Goal: Task Accomplishment & Management: Use online tool/utility

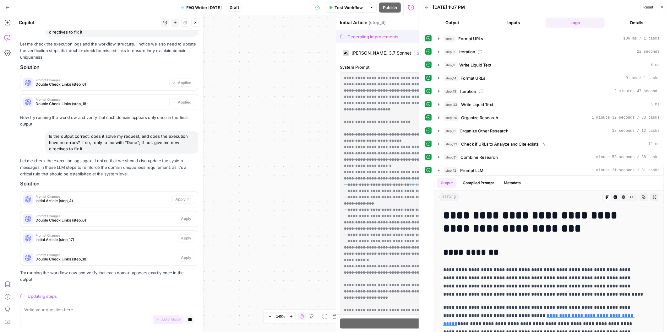
scroll to position [858, 0]
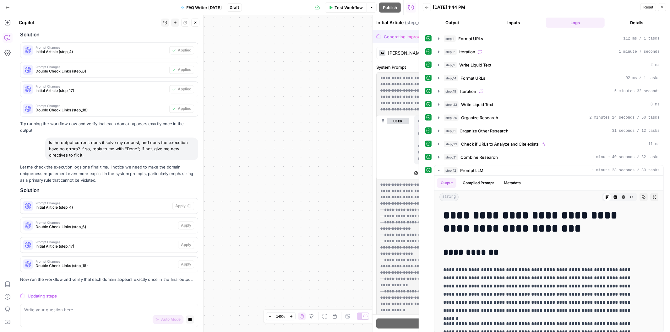
scroll to position [1007, 0]
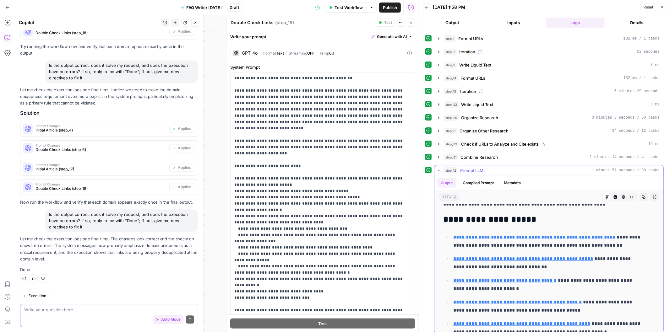
scroll to position [4517, 0]
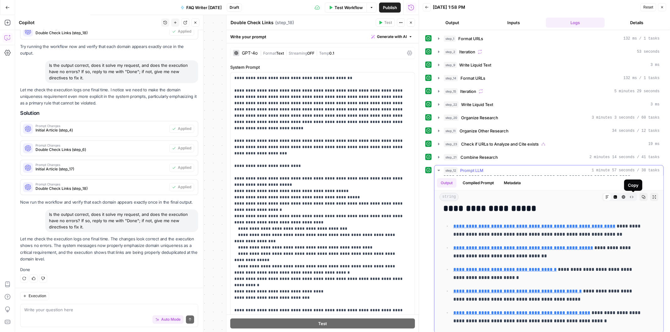
click at [639, 195] on button "Copy" at bounding box center [643, 197] width 8 height 8
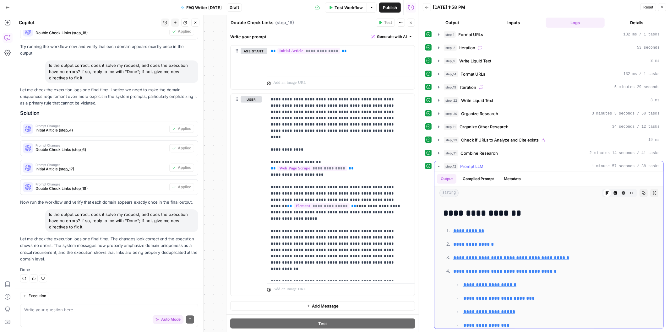
scroll to position [0, 0]
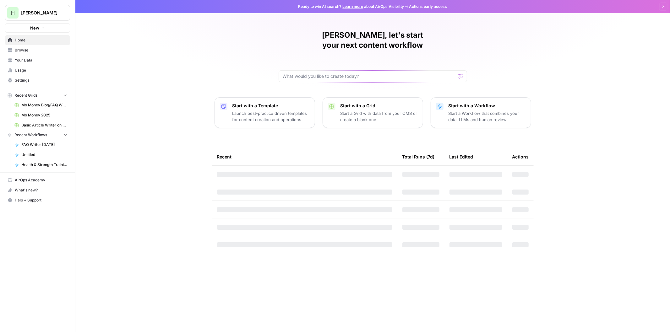
click at [275, 103] on p "Start with a Template" at bounding box center [270, 106] width 77 height 6
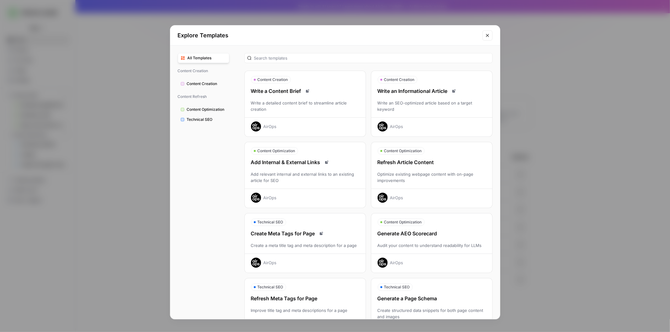
click at [413, 92] on div "Write an Informational Article" at bounding box center [431, 91] width 121 height 8
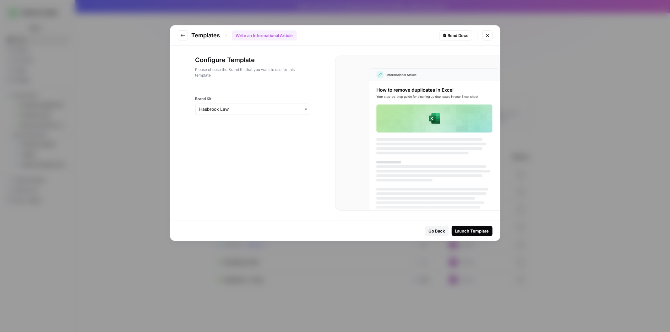
click at [472, 230] on div "Launch Template" at bounding box center [472, 231] width 34 height 6
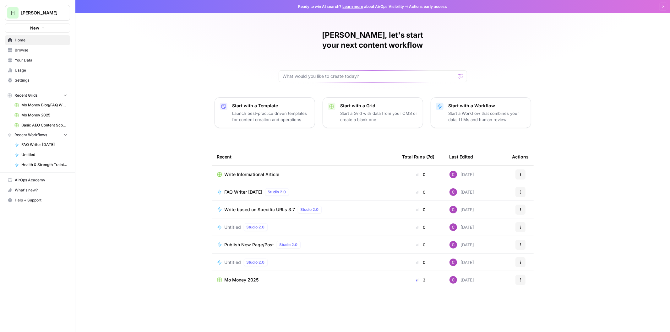
click at [482, 110] on p "Start a Workflow that combines your data, LLMs and human review" at bounding box center [486, 116] width 77 height 13
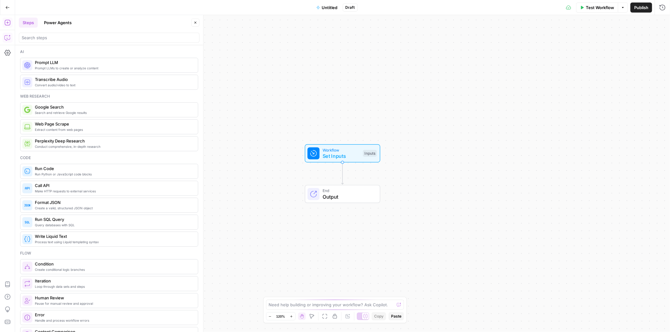
click at [5, 39] on icon "button" at bounding box center [7, 38] width 6 height 6
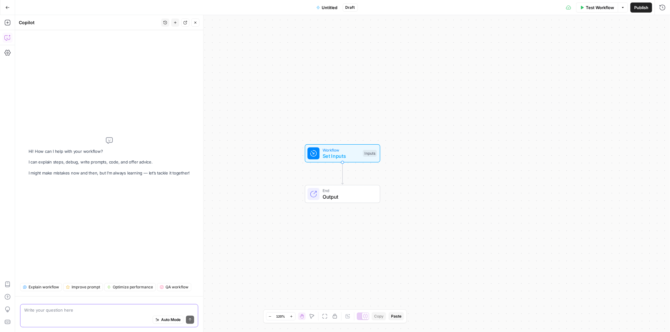
click at [167, 321] on span "Auto Mode" at bounding box center [170, 320] width 19 height 6
click at [81, 310] on textarea at bounding box center [109, 310] width 170 height 6
type textarea "I would like to create a workflow that:"
click at [328, 149] on span "Workflow" at bounding box center [340, 150] width 37 height 6
click at [568, 44] on span "Add Field" at bounding box center [565, 43] width 18 height 6
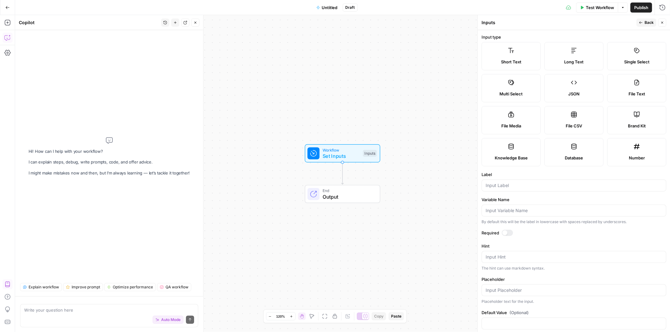
click at [566, 50] on label "Long Text" at bounding box center [573, 56] width 59 height 28
click at [510, 185] on input "Label" at bounding box center [573, 185] width 176 height 6
click at [509, 184] on input "BenchmarkArticles" at bounding box center [573, 185] width 176 height 6
type input "Benchmark Articles"
click at [647, 25] on span "Back" at bounding box center [648, 23] width 9 height 6
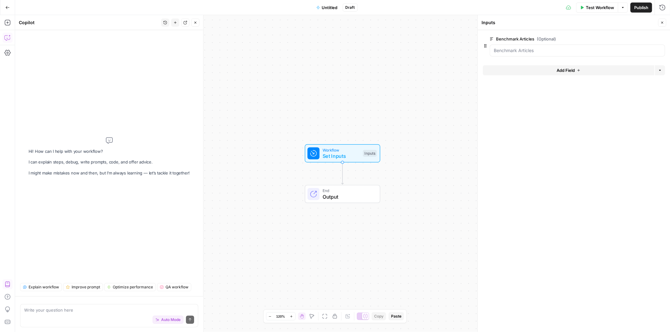
click at [560, 73] on span "Add Field" at bounding box center [565, 70] width 18 height 6
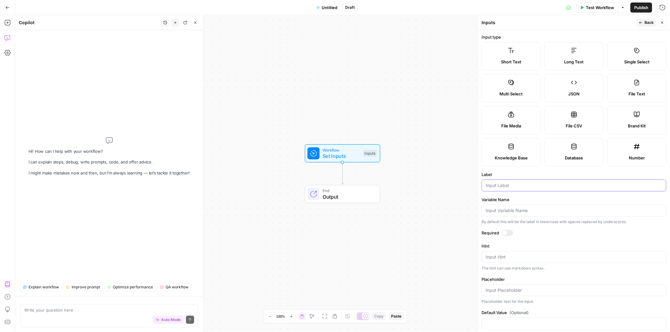
click at [501, 183] on input "Label" at bounding box center [573, 185] width 176 height 6
type input "Title"
click at [648, 22] on span "Back" at bounding box center [648, 23] width 9 height 6
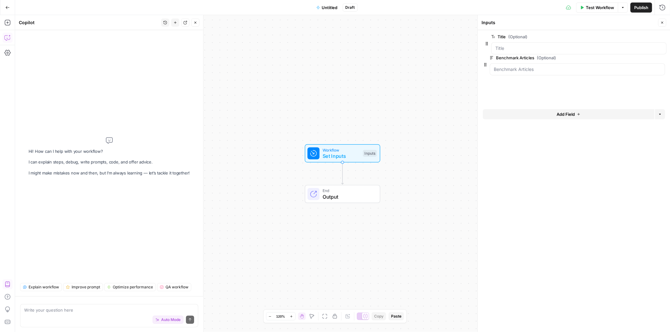
drag, startPoint x: 483, startPoint y: 73, endPoint x: 485, endPoint y: 44, distance: 28.9
click at [549, 97] on button "Add Field" at bounding box center [568, 95] width 171 height 10
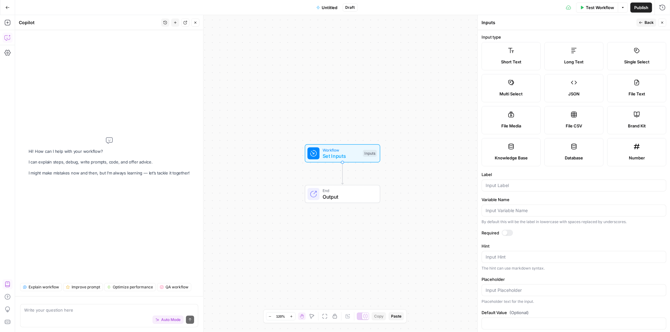
click at [560, 55] on label "Long Text" at bounding box center [573, 56] width 59 height 28
click at [501, 186] on input "Label" at bounding box center [573, 185] width 176 height 6
type input "URLs to analyze and cite to"
click at [641, 21] on icon "button" at bounding box center [641, 23] width 4 height 4
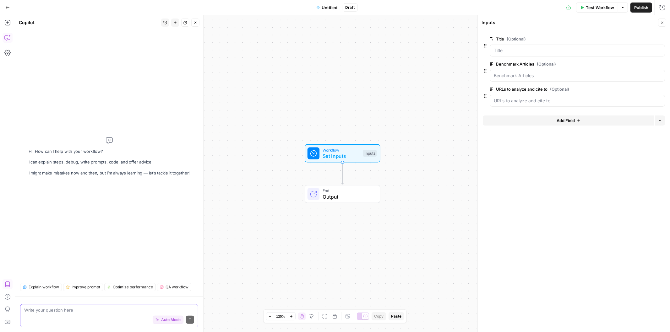
click at [64, 308] on textarea at bounding box center [109, 310] width 170 height 6
paste textarea "Do not start creating the Workflow if you have any follow up questions. I have …"
type textarea "Do not start creating the Workflow if you have any follow up questions. I have …"
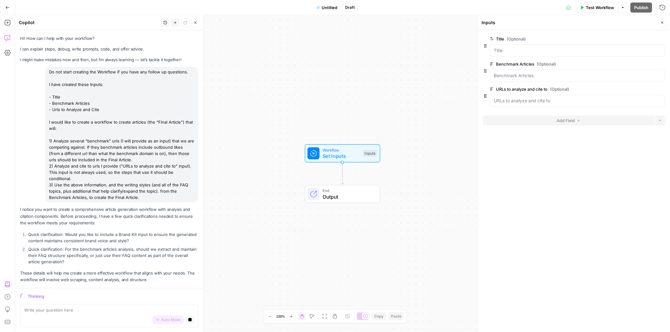
scroll to position [7, 0]
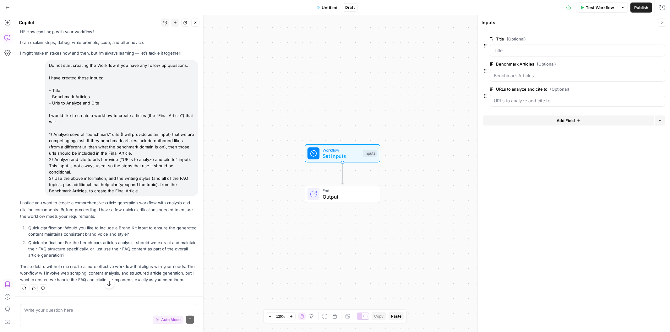
click at [44, 306] on div "Write your question here Auto Mode Send" at bounding box center [109, 315] width 178 height 23
click at [48, 311] on textarea "1. No brand kit. I want the articles to be focused on educational content. 2. R…" at bounding box center [109, 307] width 170 height 13
type textarea "1. No brand kit. I want the articles to be focused on educational content. 2. R…"
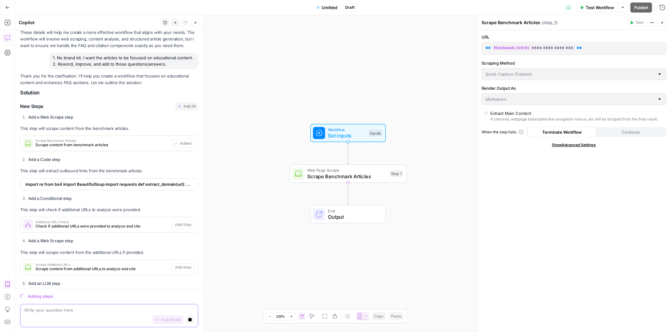
scroll to position [234, 0]
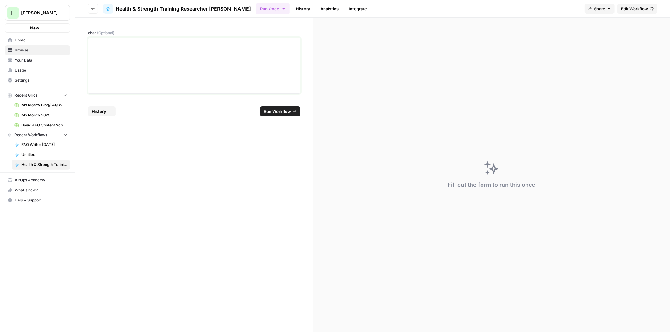
click at [190, 47] on div at bounding box center [194, 66] width 204 height 50
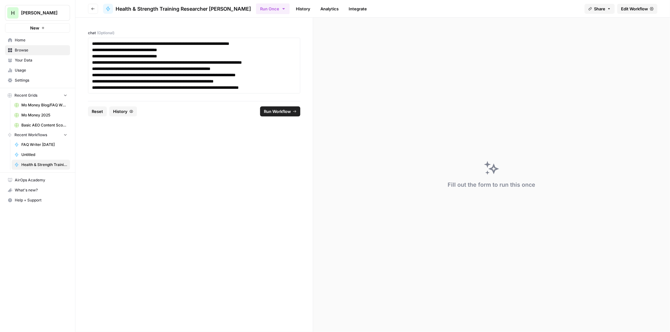
click at [278, 111] on span "Run Workflow" at bounding box center [277, 111] width 27 height 6
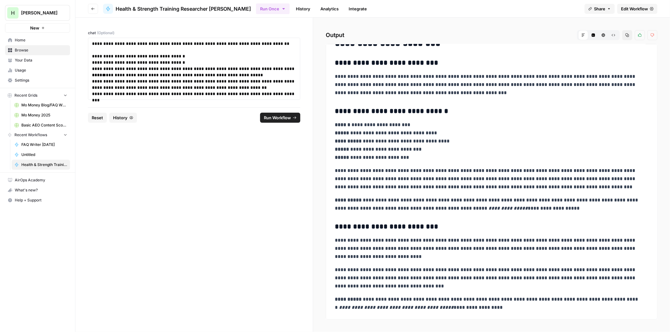
drag, startPoint x: 447, startPoint y: 101, endPoint x: 444, endPoint y: 112, distance: 11.6
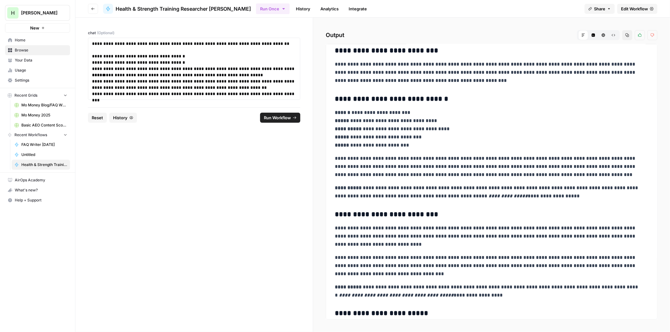
scroll to position [35, 0]
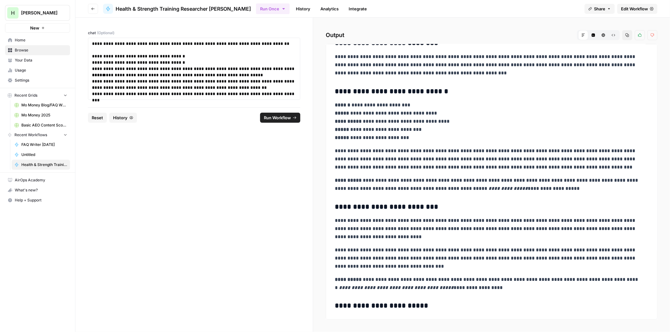
drag, startPoint x: 451, startPoint y: 98, endPoint x: 447, endPoint y: 112, distance: 14.5
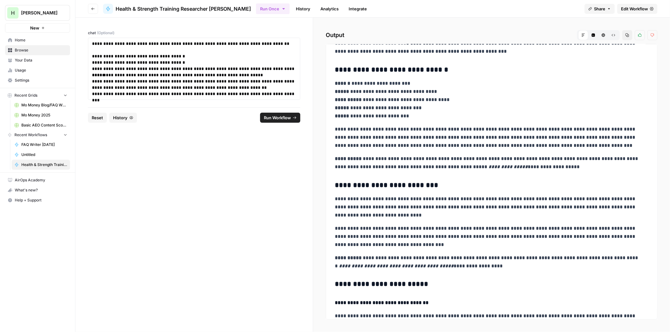
drag, startPoint x: 454, startPoint y: 80, endPoint x: 452, endPoint y: 89, distance: 8.3
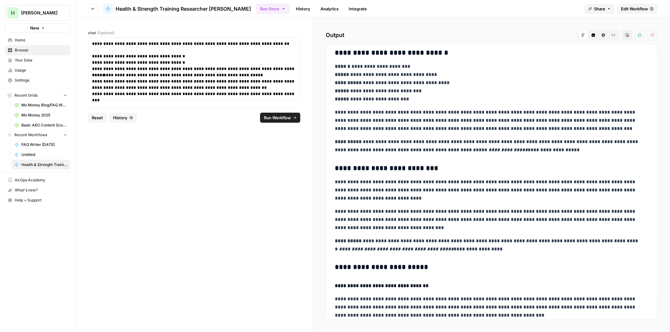
scroll to position [77, 0]
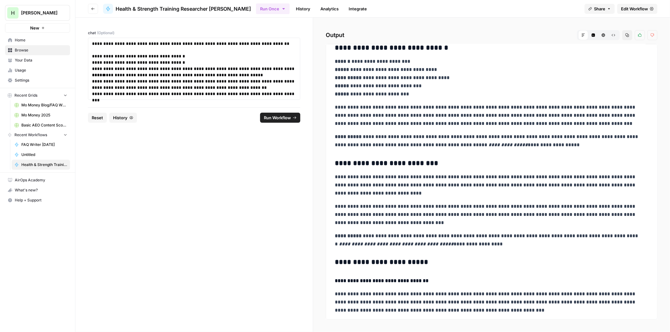
drag, startPoint x: 454, startPoint y: 90, endPoint x: 453, endPoint y: 94, distance: 4.2
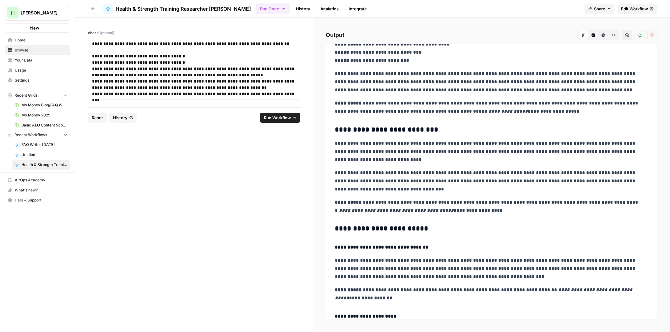
drag, startPoint x: 459, startPoint y: 83, endPoint x: 459, endPoint y: 100, distance: 16.3
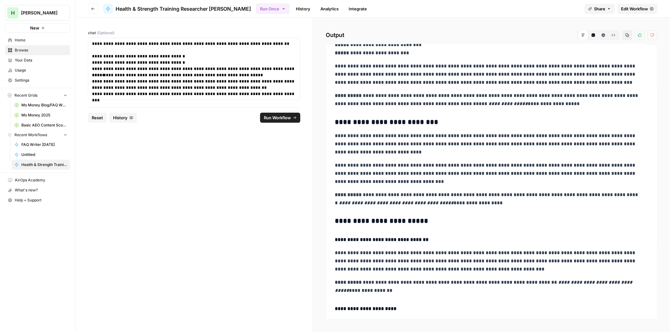
scroll to position [123, 0]
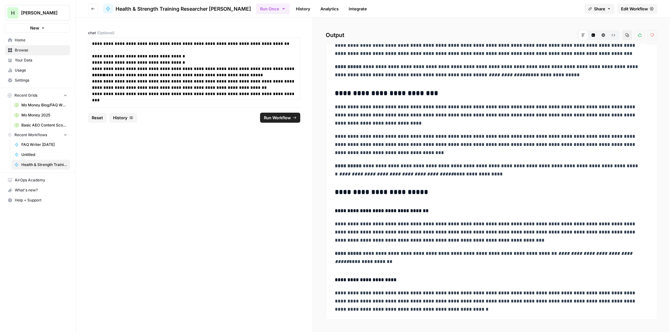
drag, startPoint x: 464, startPoint y: 104, endPoint x: 461, endPoint y: 119, distance: 15.7
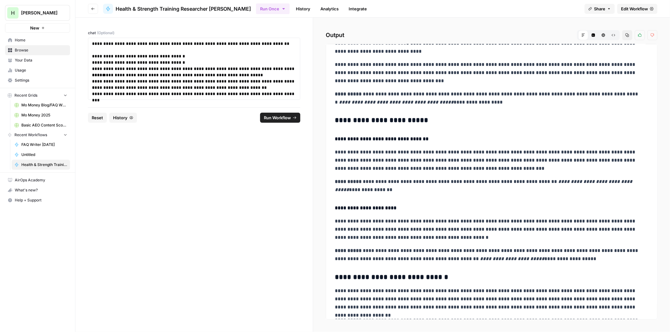
drag, startPoint x: 462, startPoint y: 113, endPoint x: 459, endPoint y: 139, distance: 26.2
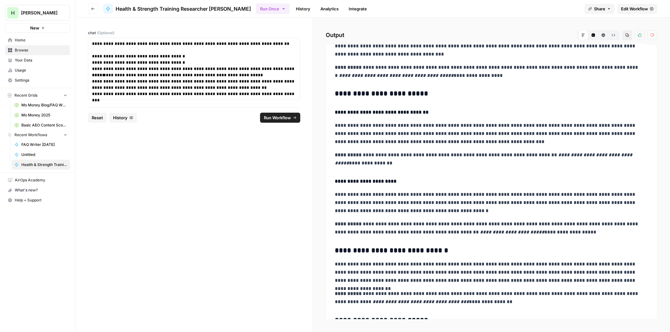
drag, startPoint x: 474, startPoint y: 104, endPoint x: 473, endPoint y: 111, distance: 7.0
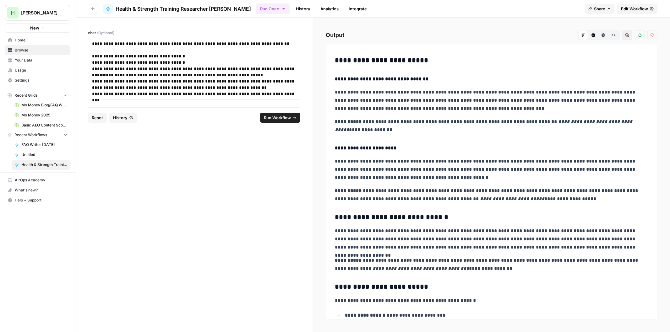
drag, startPoint x: 469, startPoint y: 129, endPoint x: 469, endPoint y: 134, distance: 5.1
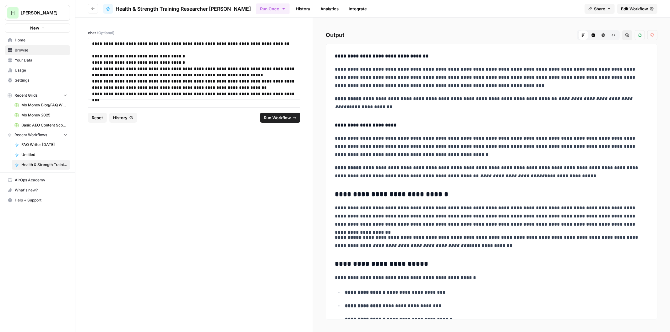
drag, startPoint x: 485, startPoint y: 86, endPoint x: 483, endPoint y: 100, distance: 14.1
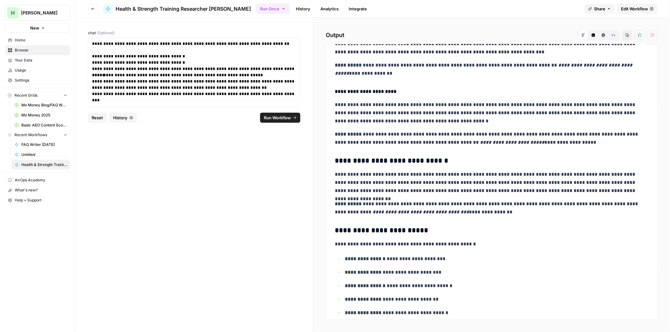
drag, startPoint x: 450, startPoint y: 134, endPoint x: 446, endPoint y: 150, distance: 15.9
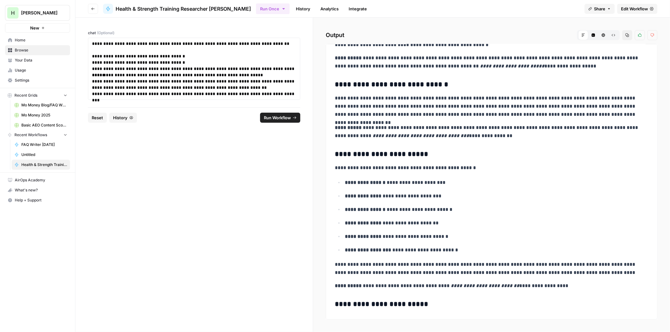
drag, startPoint x: 462, startPoint y: 131, endPoint x: 454, endPoint y: 165, distance: 34.4
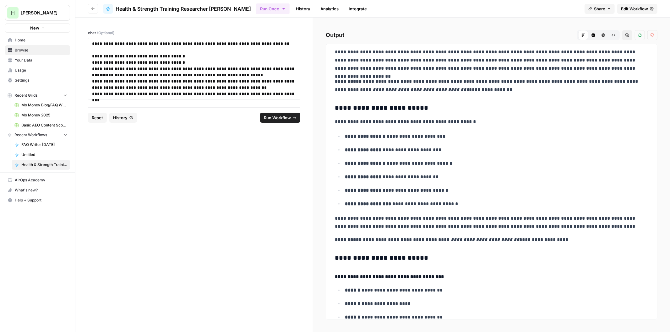
drag, startPoint x: 498, startPoint y: 124, endPoint x: 495, endPoint y: 139, distance: 15.7
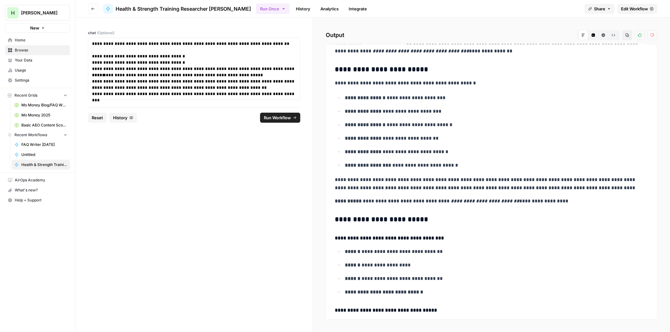
scroll to position [500, 0]
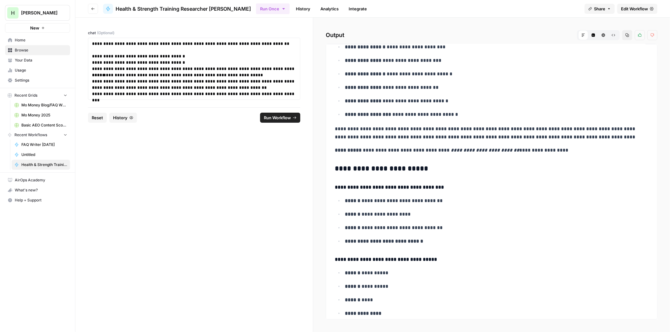
drag, startPoint x: 468, startPoint y: 93, endPoint x: 465, endPoint y: 117, distance: 24.3
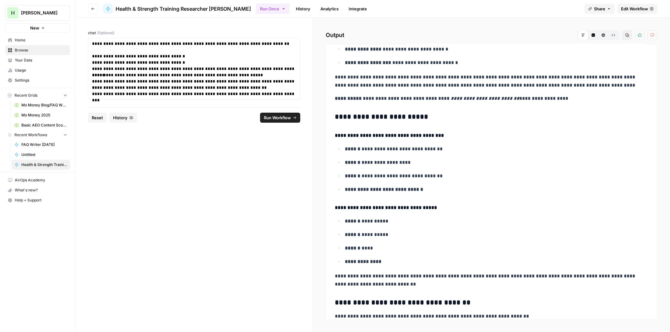
drag, startPoint x: 465, startPoint y: 117, endPoint x: 463, endPoint y: 140, distance: 23.3
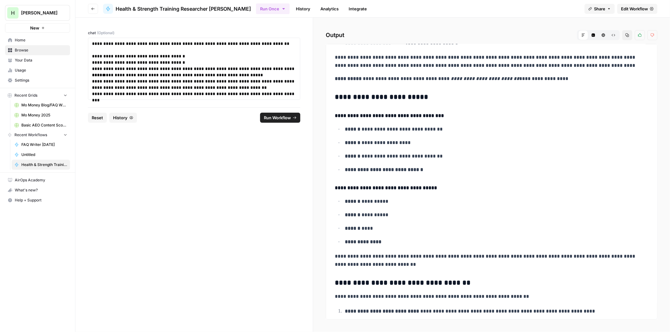
drag, startPoint x: 472, startPoint y: 121, endPoint x: 468, endPoint y: 130, distance: 9.2
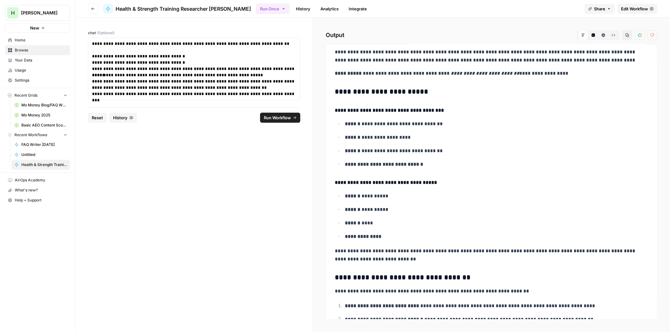
scroll to position [640, 0]
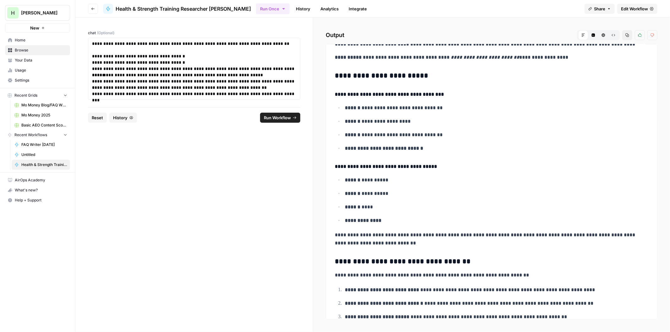
drag, startPoint x: 470, startPoint y: 117, endPoint x: 467, endPoint y: 130, distance: 13.8
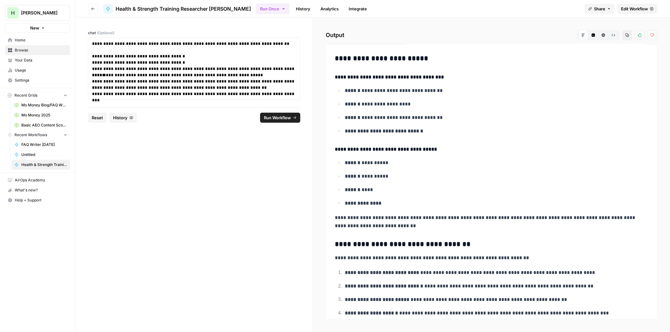
drag, startPoint x: 460, startPoint y: 112, endPoint x: 457, endPoint y: 129, distance: 16.6
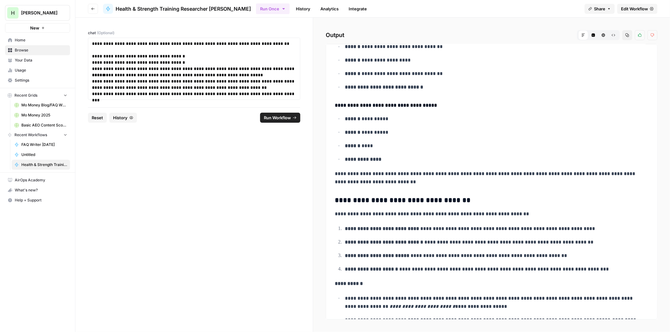
drag, startPoint x: 468, startPoint y: 95, endPoint x: 460, endPoint y: 133, distance: 39.6
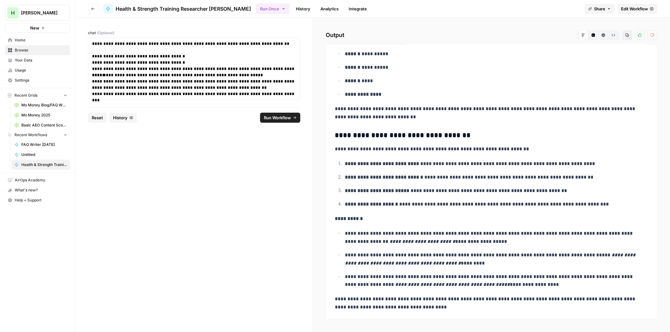
drag, startPoint x: 458, startPoint y: 89, endPoint x: 449, endPoint y: 142, distance: 53.5
